Goal: Information Seeking & Learning: Learn about a topic

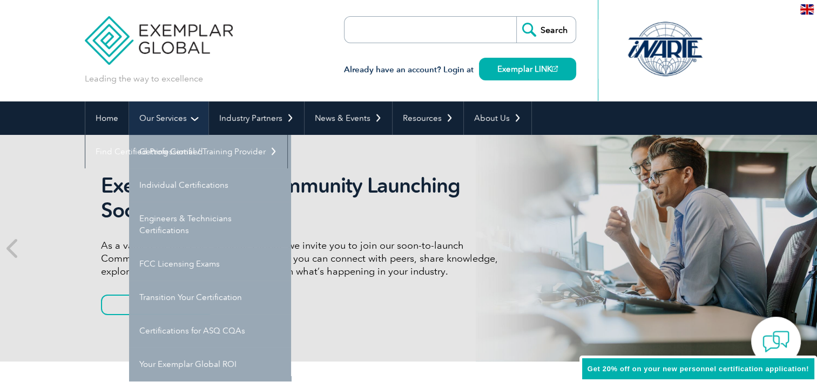
click at [167, 113] on link "Our Services" at bounding box center [168, 118] width 79 height 33
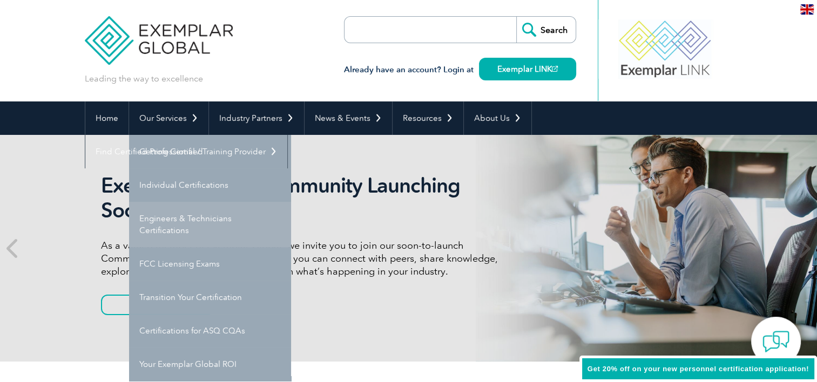
click at [166, 227] on link "Engineers & Technicians Certifications" at bounding box center [210, 224] width 162 height 45
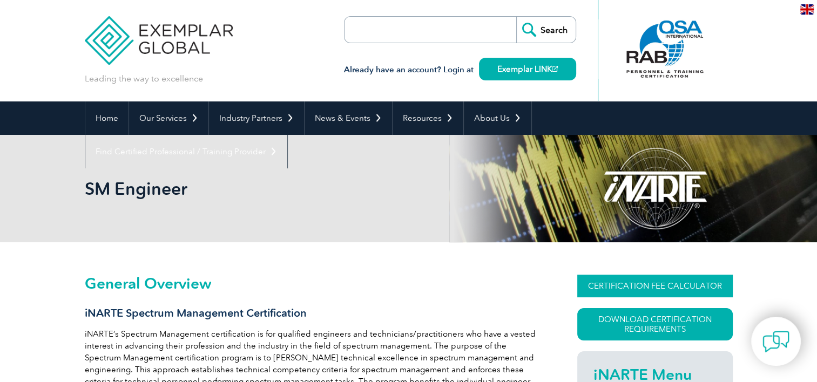
click at [607, 293] on link "CERTIFICATION FEE CALCULATOR" at bounding box center [655, 286] width 156 height 23
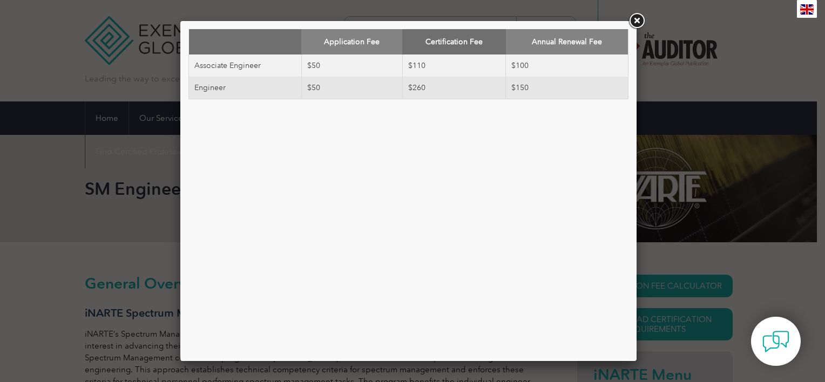
click at [635, 19] on link at bounding box center [636, 20] width 19 height 19
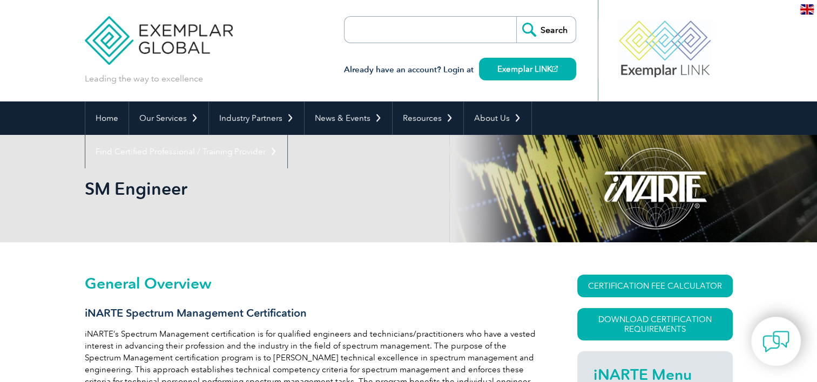
click at [218, 232] on div "SM Engineer" at bounding box center [409, 188] width 648 height 107
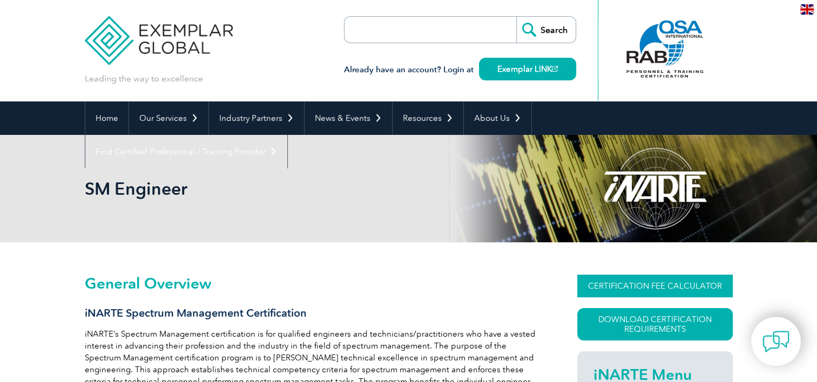
click at [651, 281] on link "CERTIFICATION FEE CALCULATOR" at bounding box center [655, 286] width 156 height 23
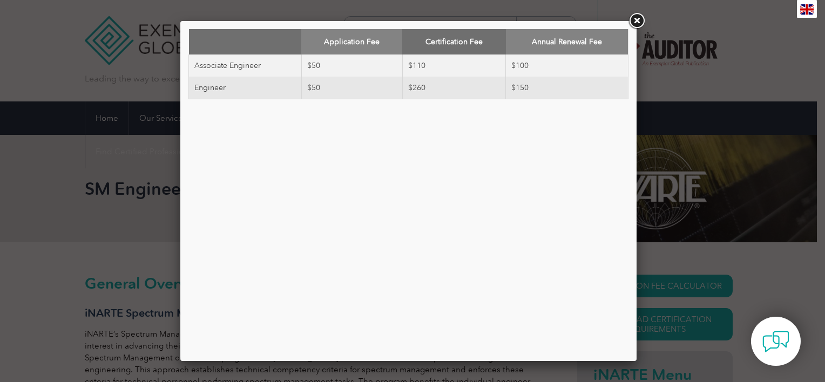
click at [639, 15] on link at bounding box center [636, 20] width 19 height 19
